Goal: Task Accomplishment & Management: Use online tool/utility

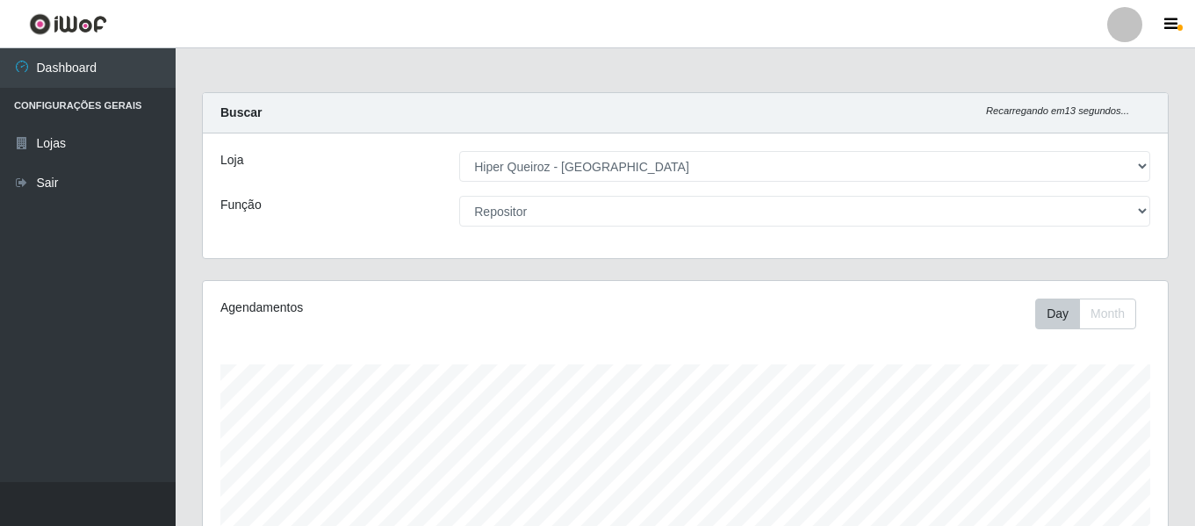
select select "497"
select select "24"
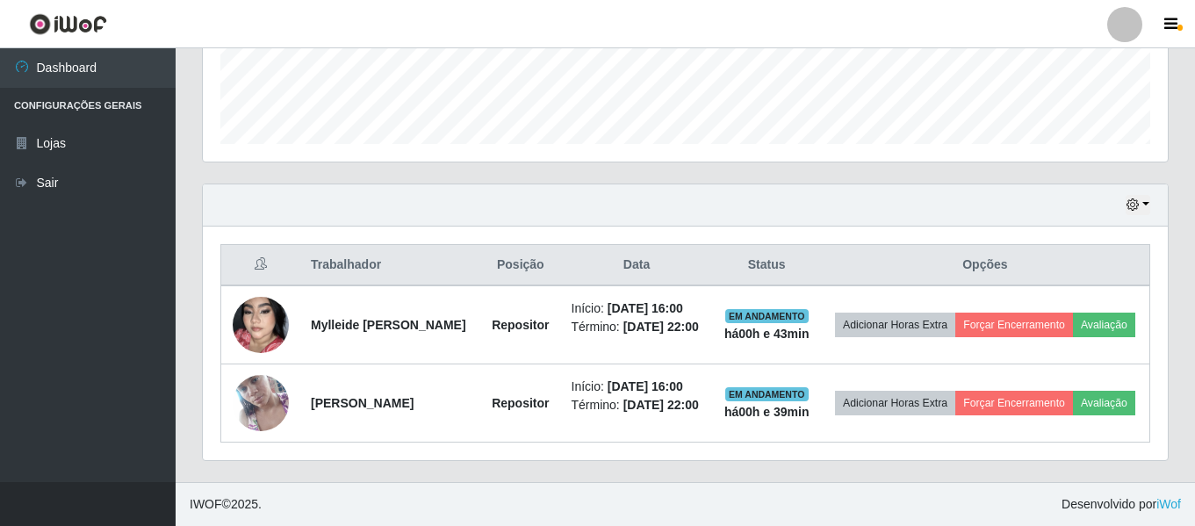
scroll to position [364, 965]
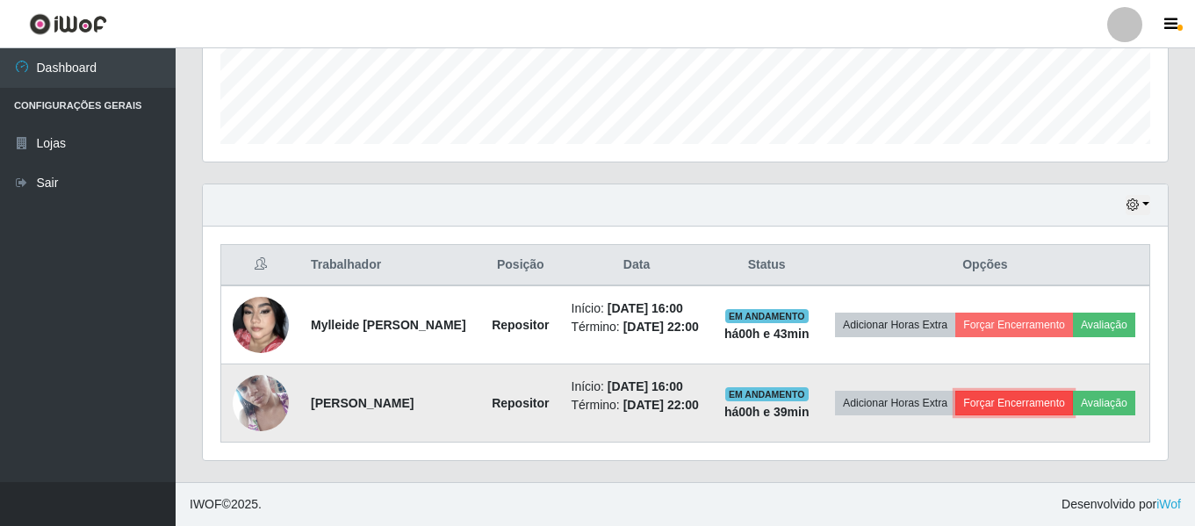
click at [1047, 391] on button "Forçar Encerramento" at bounding box center [1014, 403] width 118 height 25
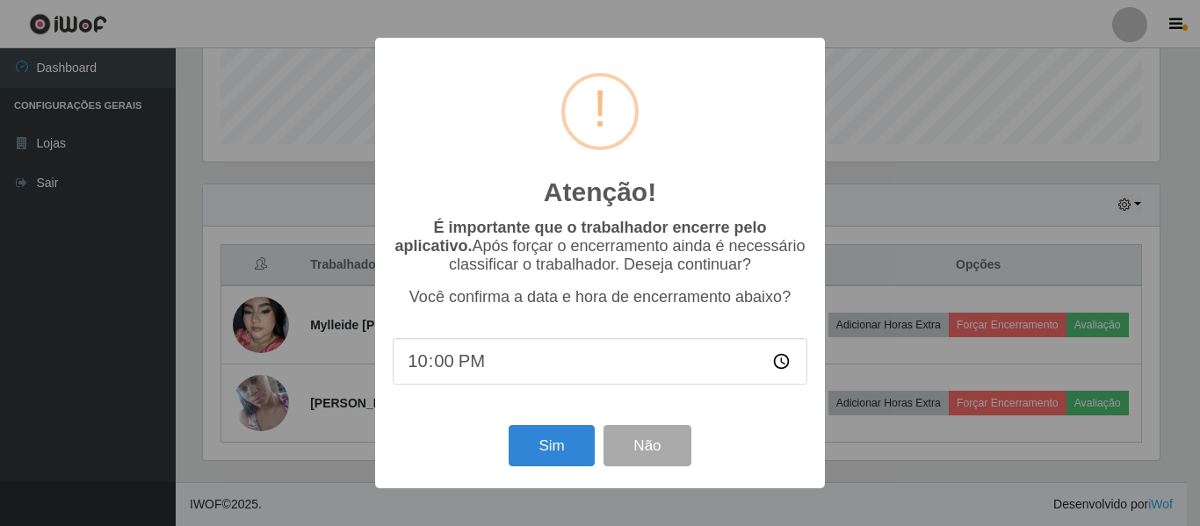
click at [775, 366] on input "22:00" at bounding box center [600, 361] width 415 height 47
click at [924, 200] on div "Atenção! × É importante que o trabalhador encerre pelo aplicativo. Após forçar …" at bounding box center [600, 263] width 1200 height 526
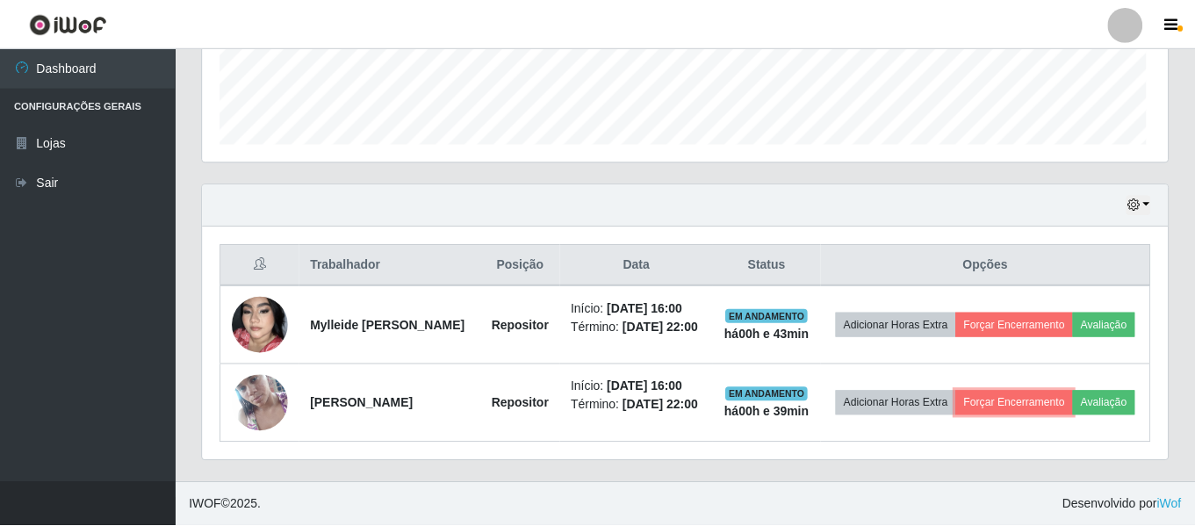
scroll to position [364, 965]
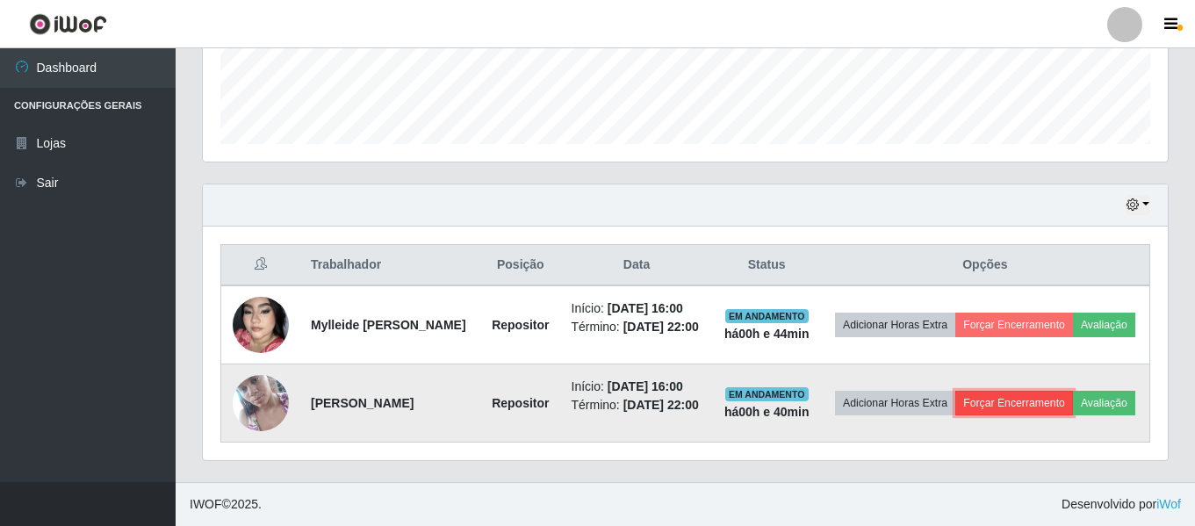
click at [1056, 391] on button "Forçar Encerramento" at bounding box center [1014, 403] width 118 height 25
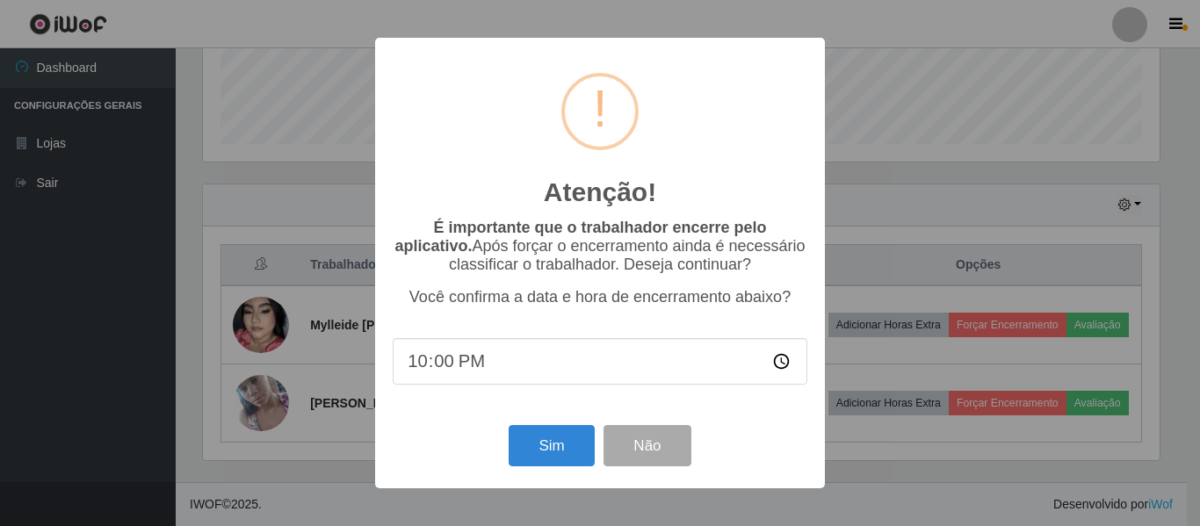
click at [483, 358] on input "22:00" at bounding box center [600, 361] width 415 height 47
type input "16:40"
click at [527, 447] on button "Sim" at bounding box center [550, 445] width 85 height 41
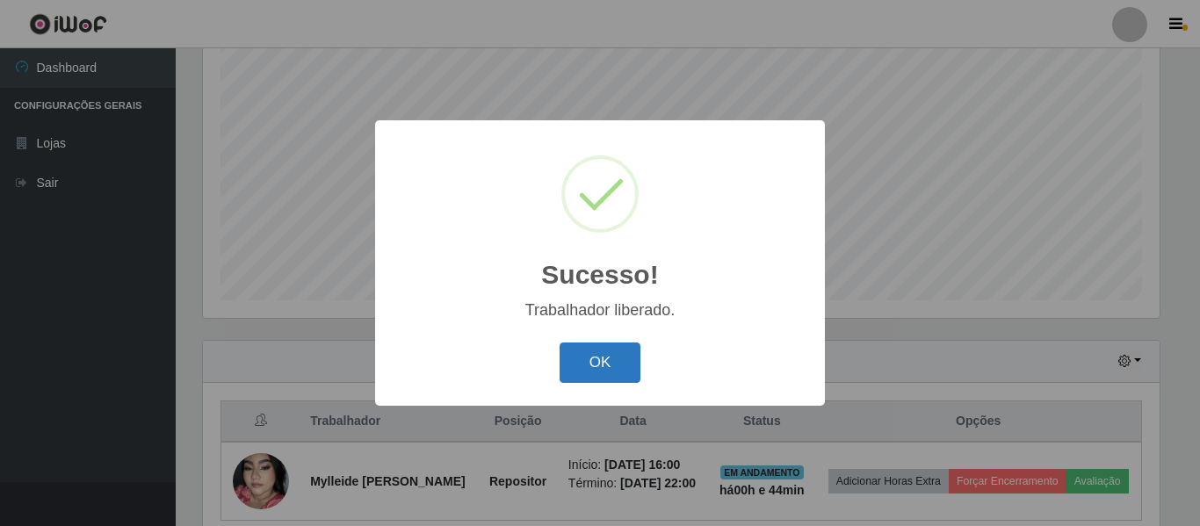
click at [596, 360] on button "OK" at bounding box center [600, 362] width 82 height 41
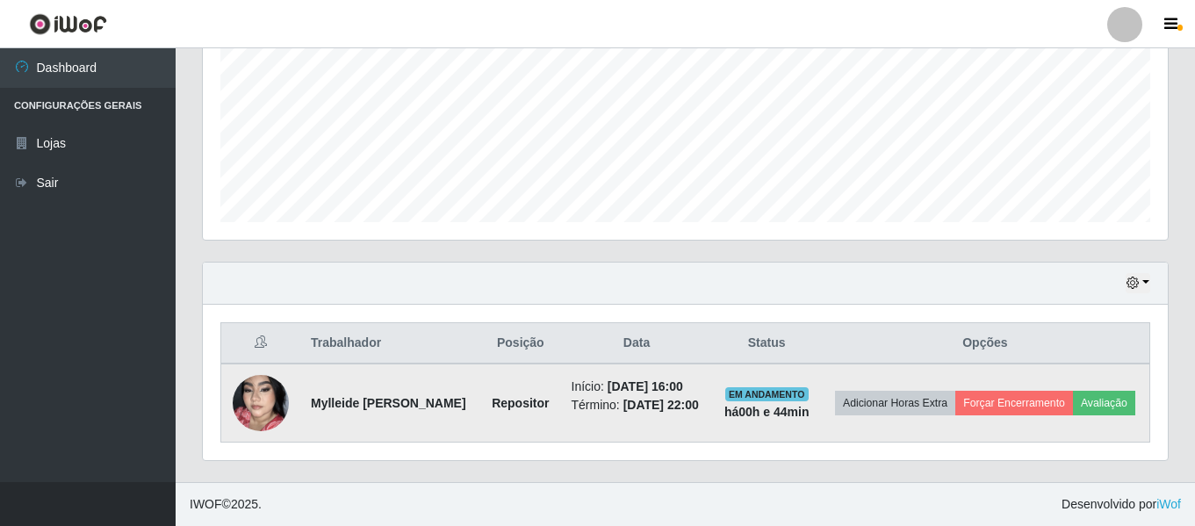
scroll to position [419, 0]
